Goal: Obtain resource: Download file/media

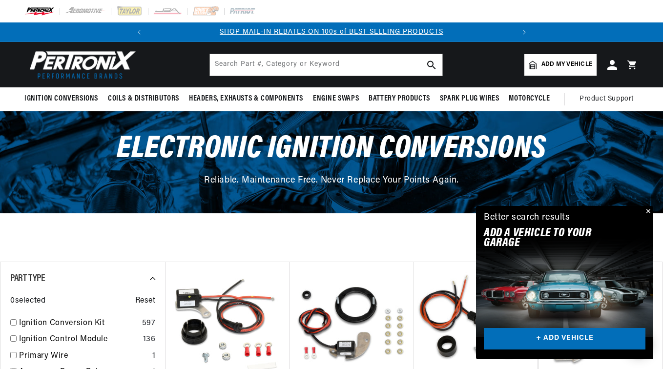
click at [648, 211] on button "Close" at bounding box center [647, 212] width 12 height 12
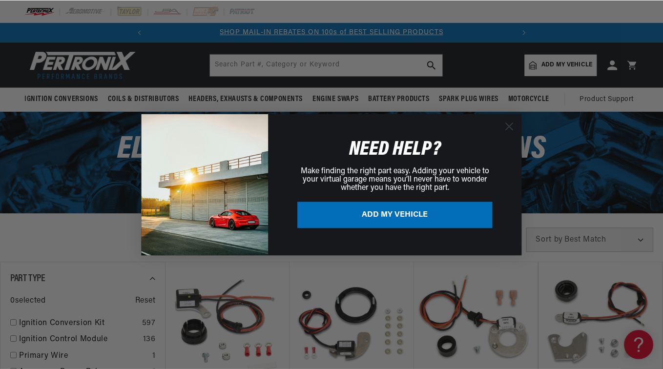
scroll to position [0, 364]
click at [514, 126] on circle "Close dialog" at bounding box center [510, 126] width 16 height 16
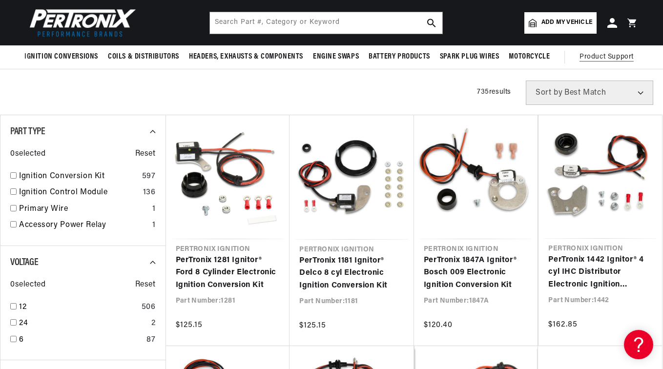
scroll to position [0, 0]
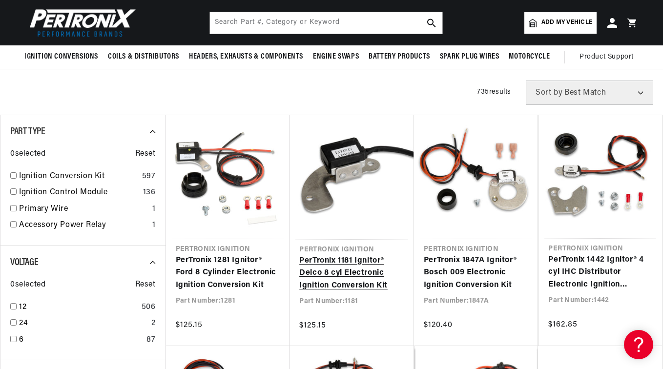
click at [361, 280] on link "PerTronix 1181 Ignitor® Delco 8 cyl Electronic Ignition Conversion Kit" at bounding box center [351, 274] width 105 height 38
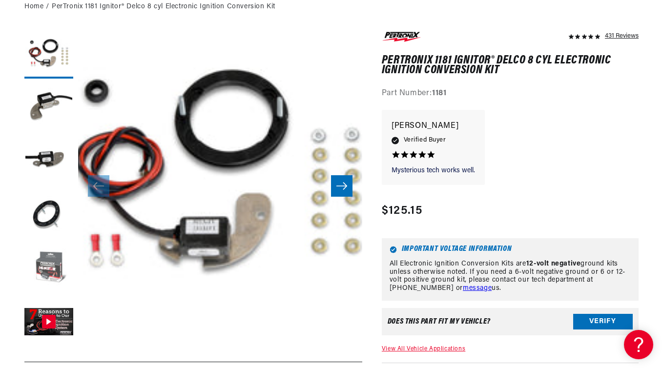
scroll to position [0, 364]
click at [60, 268] on button "Load image 5 in gallery view" at bounding box center [48, 268] width 49 height 49
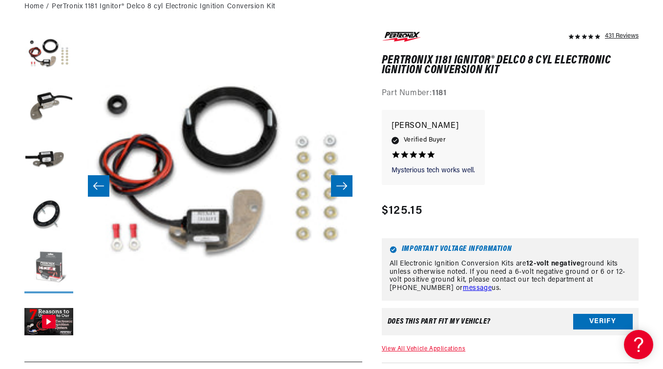
scroll to position [0, 1135]
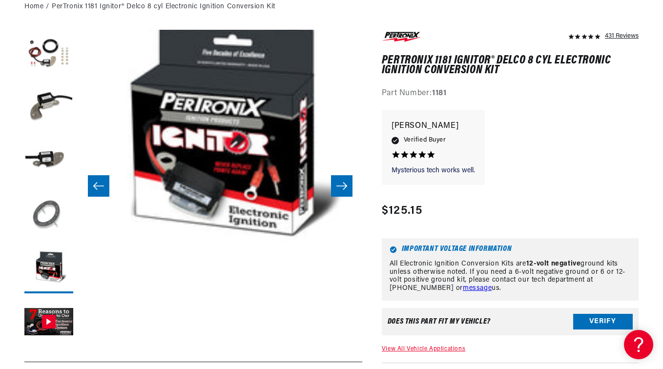
click at [58, 210] on button "Load image 4 in gallery view" at bounding box center [48, 215] width 49 height 49
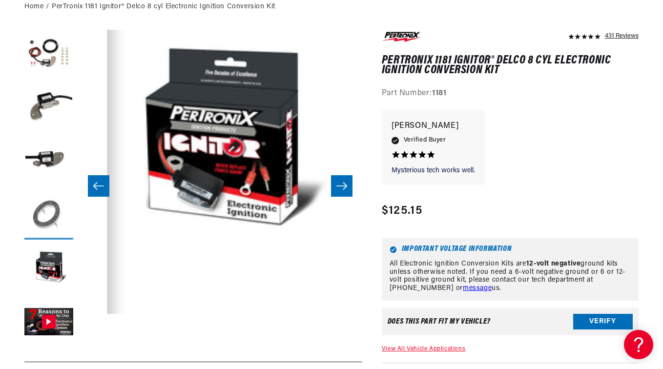
scroll to position [0, 851]
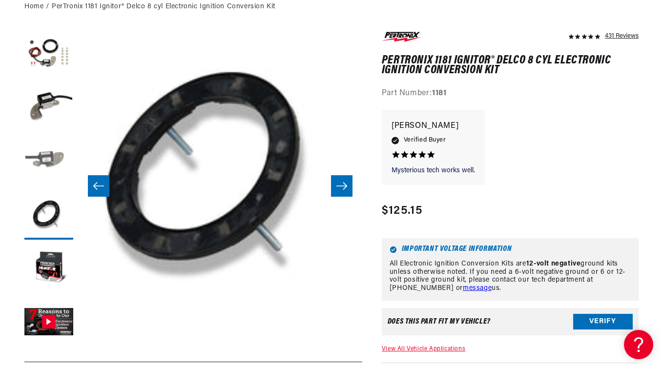
click at [52, 164] on button "Load image 3 in gallery view" at bounding box center [48, 161] width 49 height 49
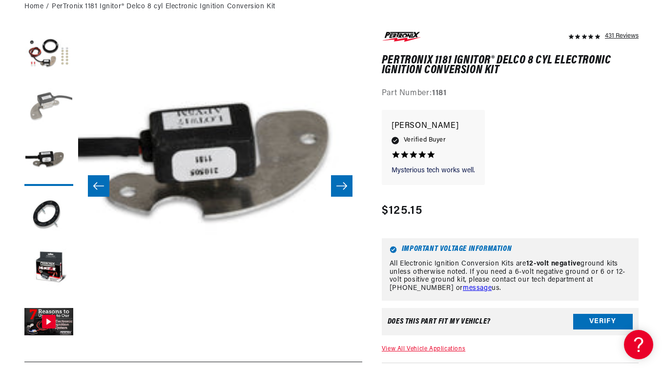
click at [44, 88] on button "Load image 2 in gallery view" at bounding box center [48, 107] width 49 height 49
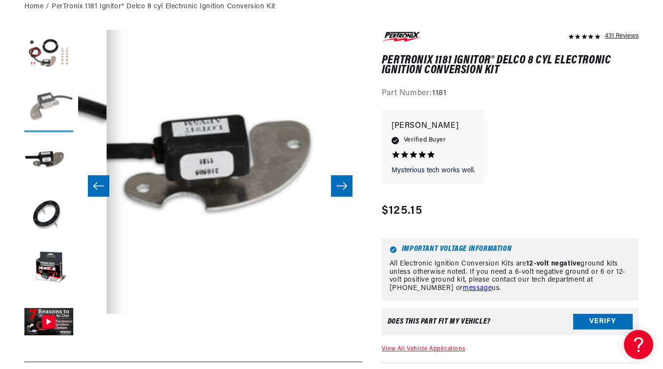
scroll to position [0, 284]
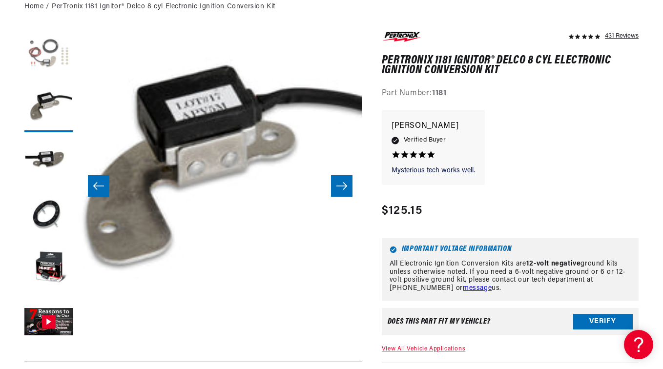
click at [38, 60] on button "Load image 1 in gallery view" at bounding box center [48, 54] width 49 height 49
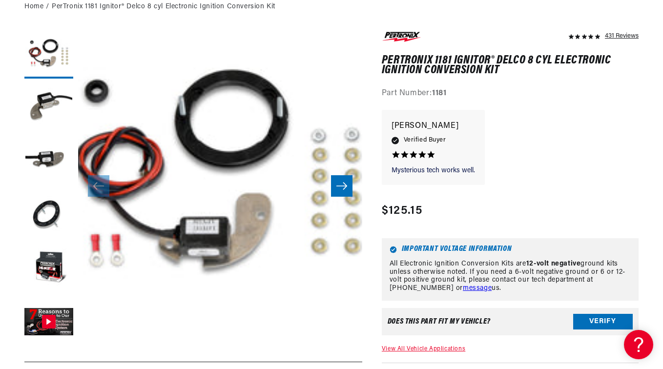
scroll to position [0, 364]
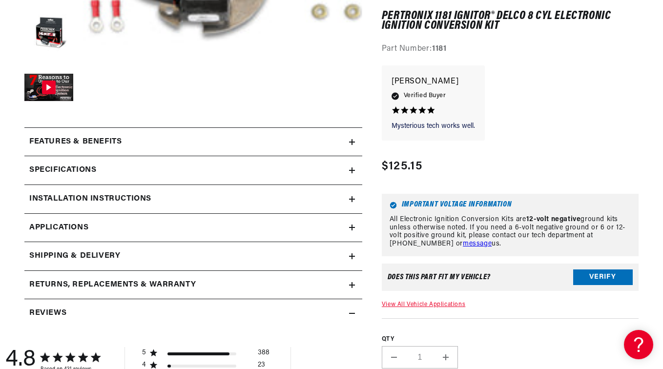
scroll to position [0, 0]
click at [126, 201] on h2 "Installation instructions" at bounding box center [90, 199] width 122 height 13
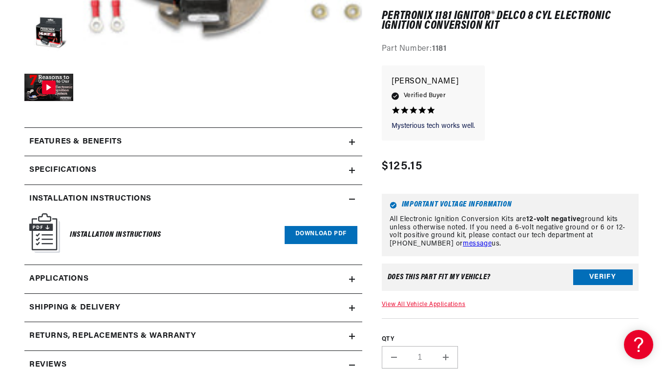
click at [306, 234] on link "Download PDF" at bounding box center [320, 235] width 73 height 18
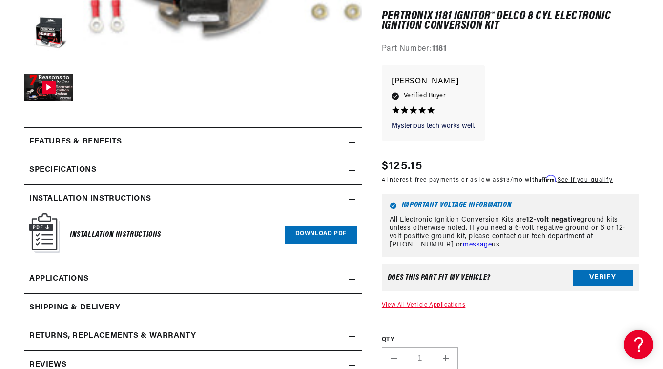
scroll to position [0, 364]
